Goal: Transaction & Acquisition: Subscribe to service/newsletter

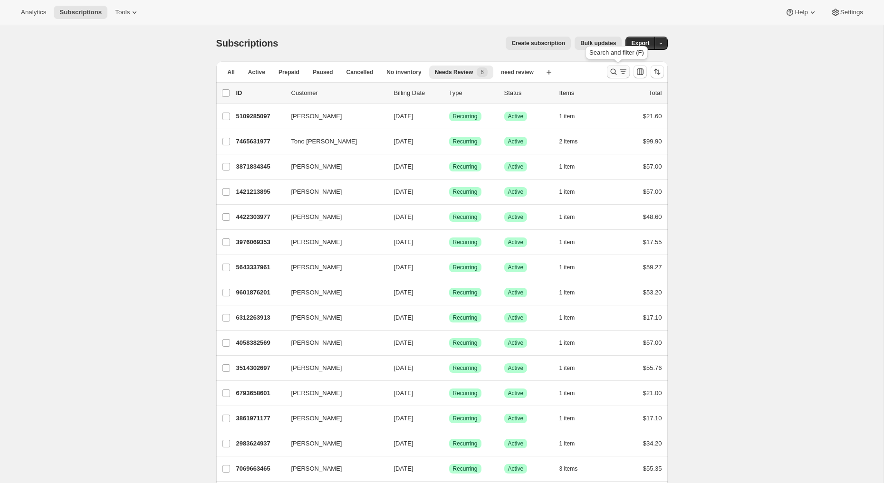
click at [614, 70] on icon "Search and filter results" at bounding box center [614, 72] width 10 height 10
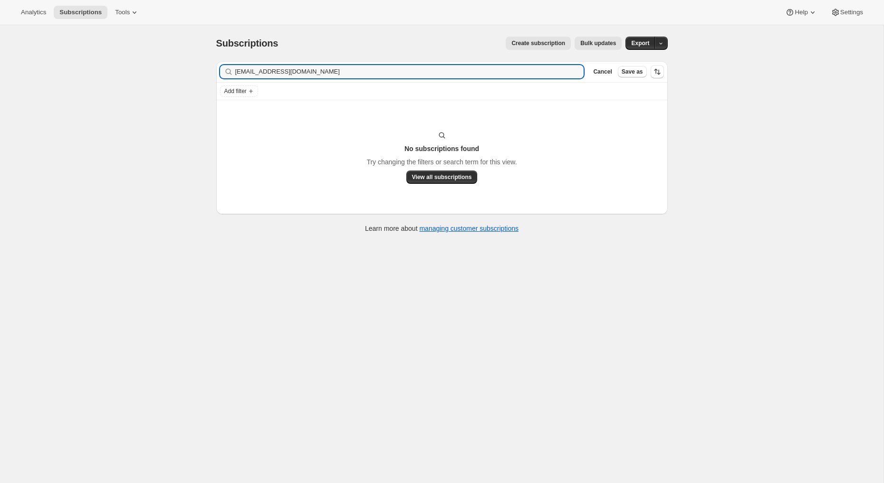
type input "[EMAIL_ADDRESS][DOMAIN_NAME]"
click at [574, 70] on icon "button" at bounding box center [573, 72] width 10 height 10
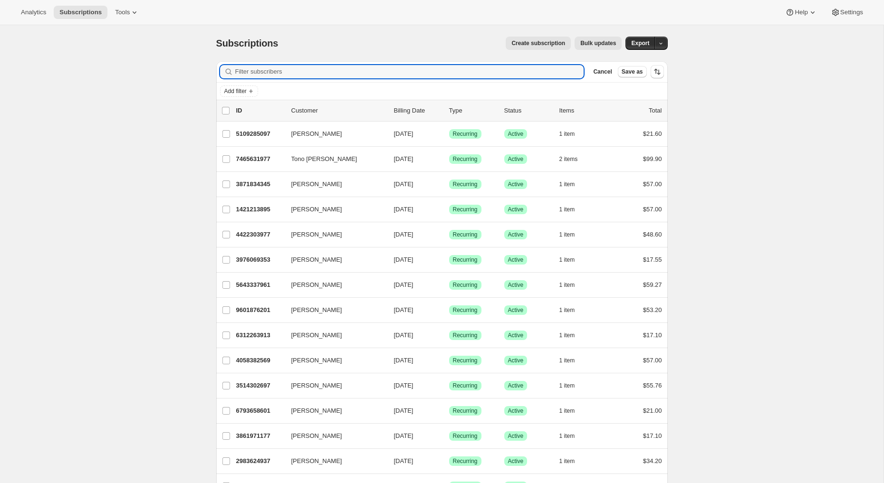
click at [543, 42] on span "Create subscription" at bounding box center [538, 43] width 54 height 8
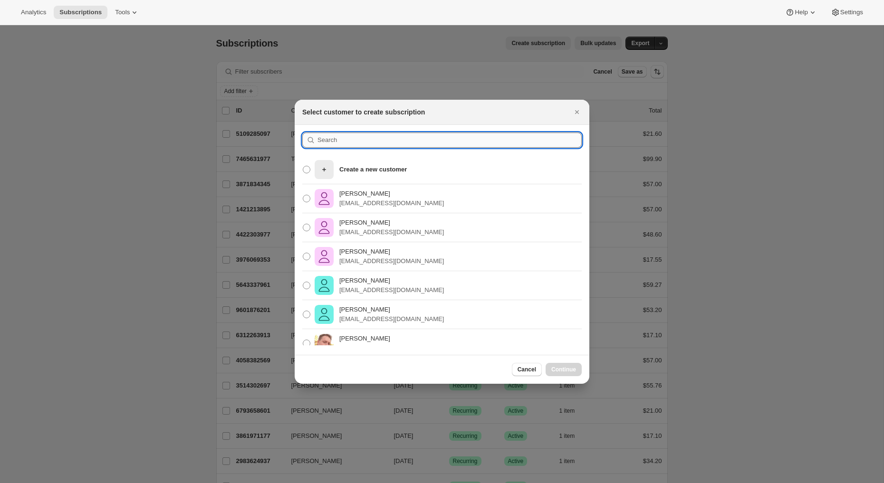
click at [399, 136] on input ":rc:" at bounding box center [449, 140] width 264 height 15
paste input "[EMAIL_ADDRESS][DOMAIN_NAME]"
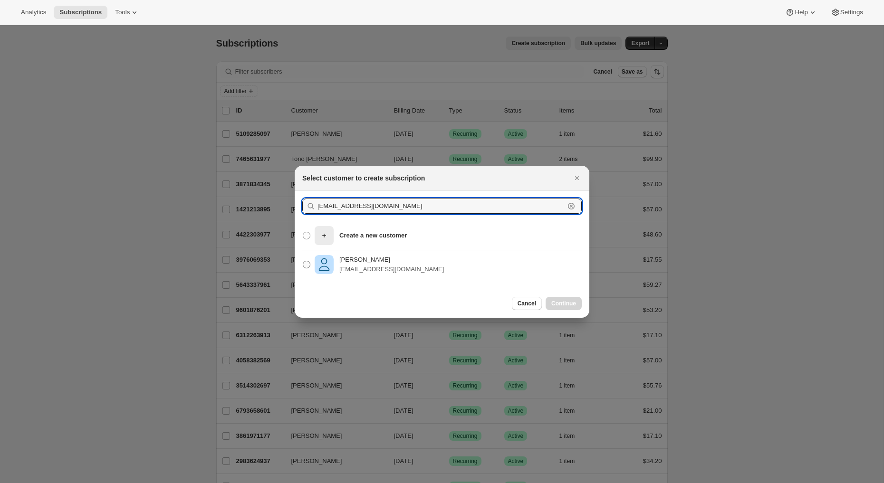
type input "[EMAIL_ADDRESS][DOMAIN_NAME]"
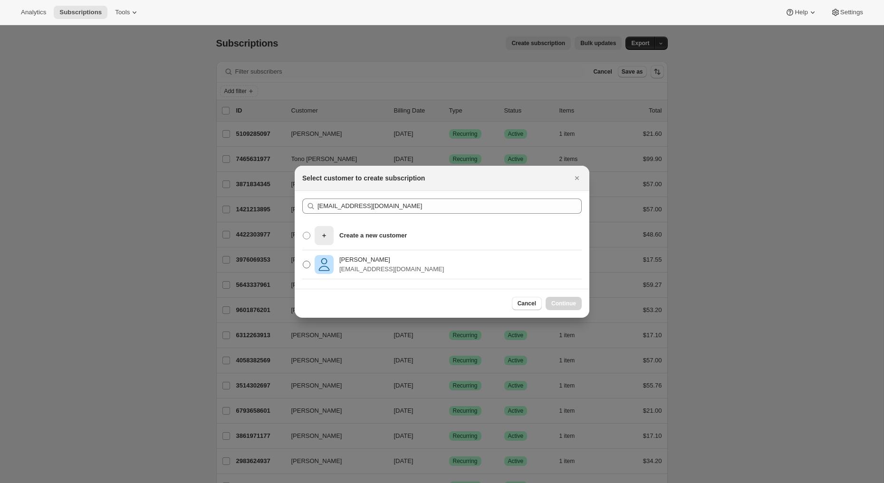
click at [402, 265] on p "[EMAIL_ADDRESS][DOMAIN_NAME]" at bounding box center [391, 270] width 105 height 10
click at [303, 261] on input "[PERSON_NAME] [EMAIL_ADDRESS][DOMAIN_NAME]" at bounding box center [303, 261] width 0 height 0
radio input "true"
click at [562, 305] on span "Continue" at bounding box center [563, 304] width 25 height 8
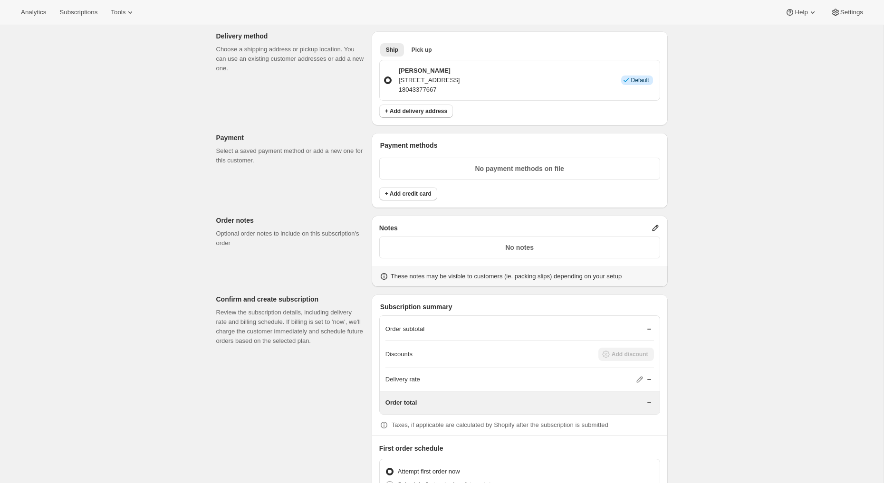
scroll to position [594, 0]
click at [474, 166] on p "No payment methods on file" at bounding box center [519, 171] width 269 height 10
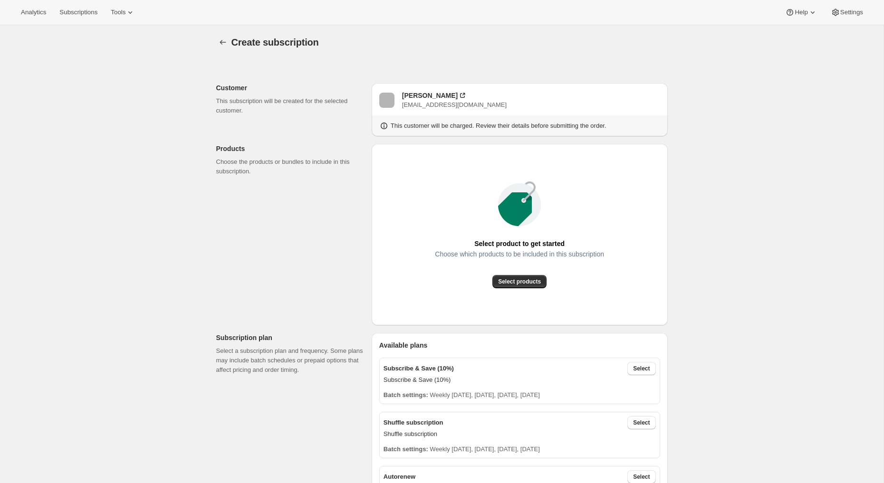
scroll to position [0, 0]
click at [458, 96] on icon at bounding box center [463, 97] width 10 height 10
